Goal: Task Accomplishment & Management: Manage account settings

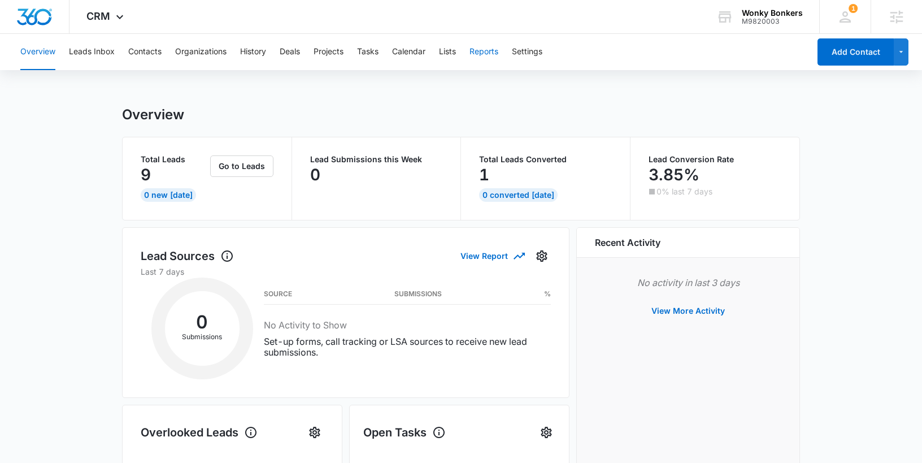
click at [487, 54] on button "Reports" at bounding box center [483, 52] width 29 height 36
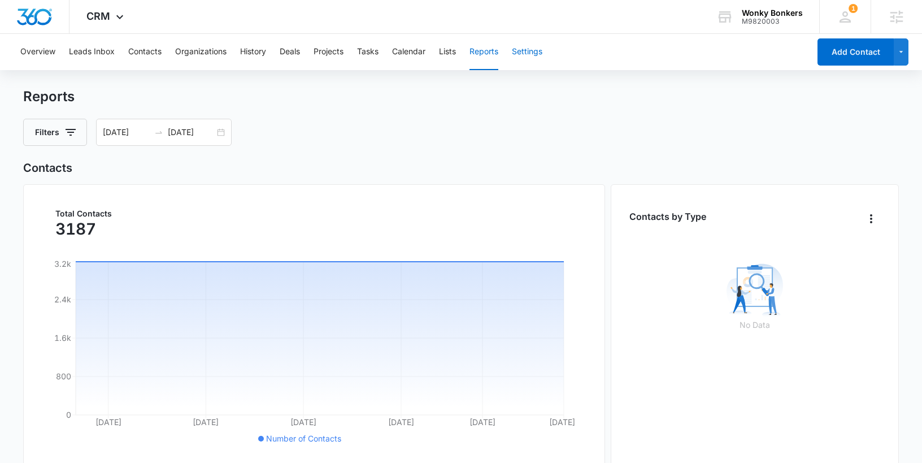
click at [530, 45] on button "Settings" at bounding box center [527, 52] width 31 height 36
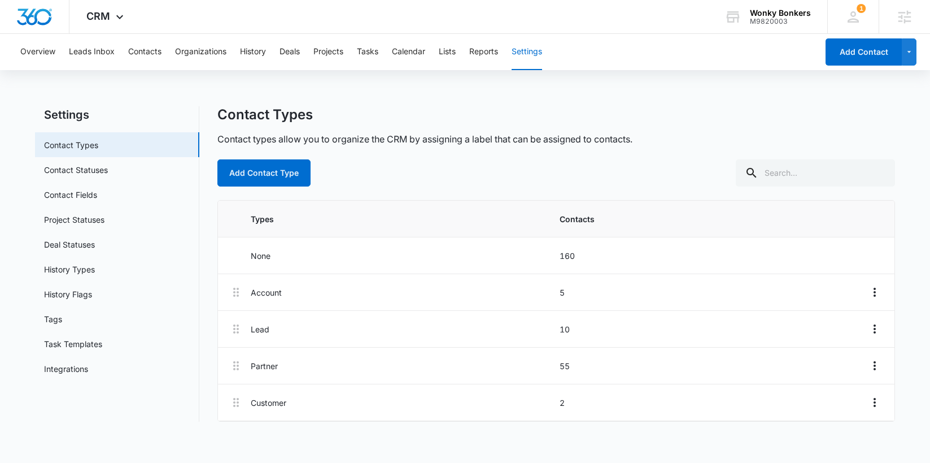
click at [64, 46] on div "Overview Leads Inbox Contacts Organizations History Deals Projects Tasks Calend…" at bounding box center [416, 52] width 804 height 36
click at [79, 48] on button "Leads Inbox" at bounding box center [92, 52] width 46 height 36
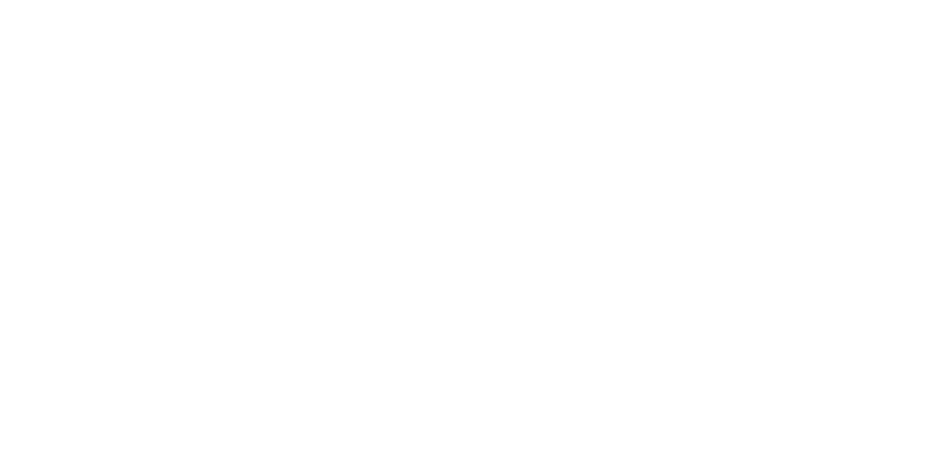
click at [0, 0] on input "text" at bounding box center [0, 0] width 0 height 0
type input "[PERSON_NAME][EMAIL_ADDRESS][PERSON_NAME][DOMAIN_NAME]"
click at [0, 0] on input "Sign In" at bounding box center [0, 0] width 0 height 0
